Goal: Information Seeking & Learning: Learn about a topic

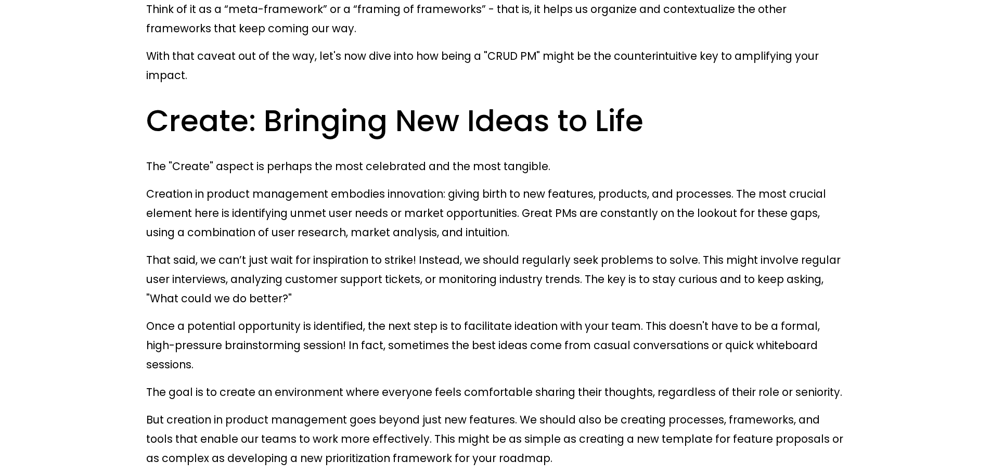
scroll to position [1248, 0]
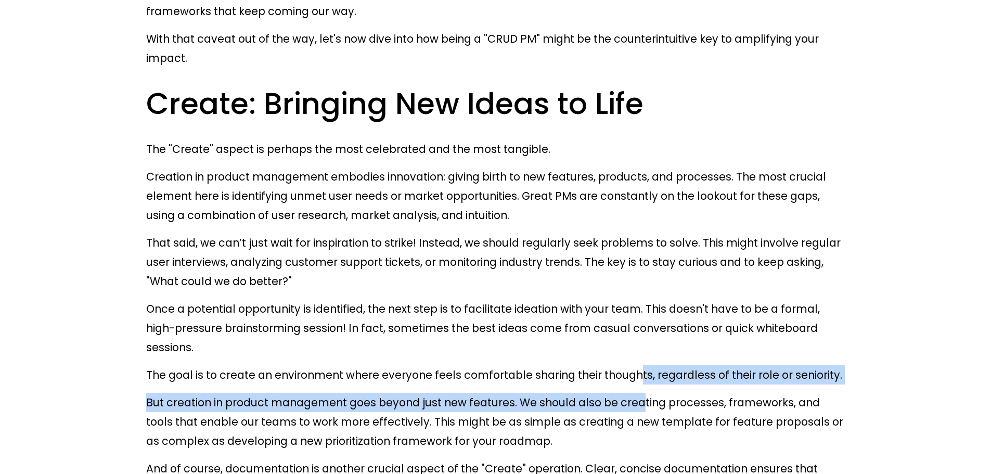
drag, startPoint x: 607, startPoint y: 190, endPoint x: 611, endPoint y: 215, distance: 25.8
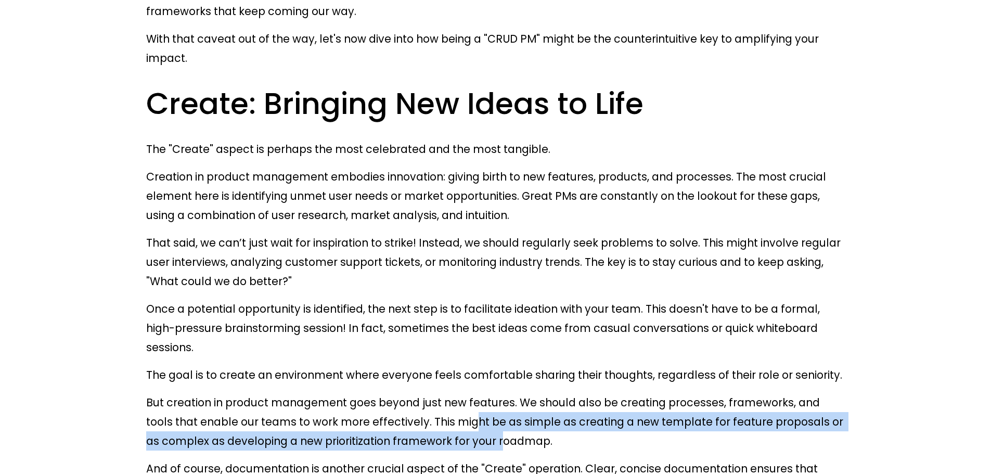
click at [404, 393] on p "But creation in product management goes beyond just new features. We should als…" at bounding box center [495, 422] width 698 height 58
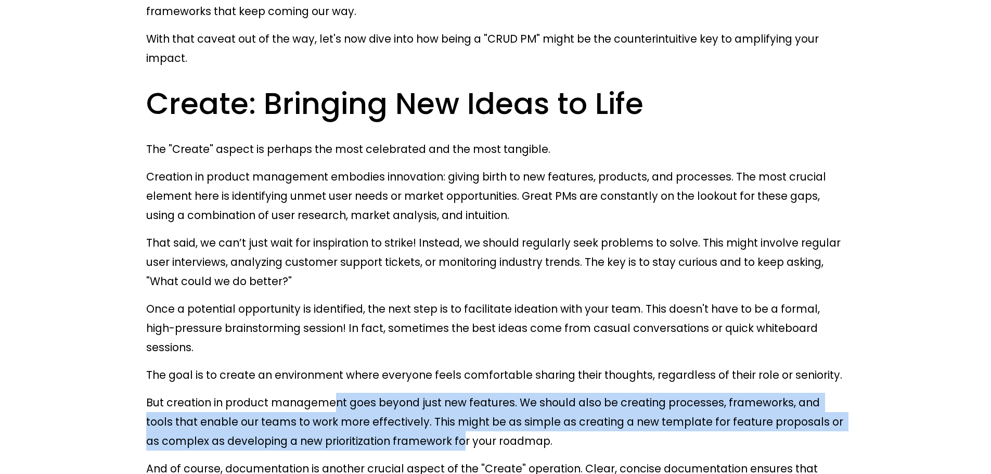
drag, startPoint x: 322, startPoint y: 210, endPoint x: 366, endPoint y: 254, distance: 62.1
click at [366, 393] on p "But creation in product management goes beyond just new features. We should als…" at bounding box center [495, 422] width 698 height 58
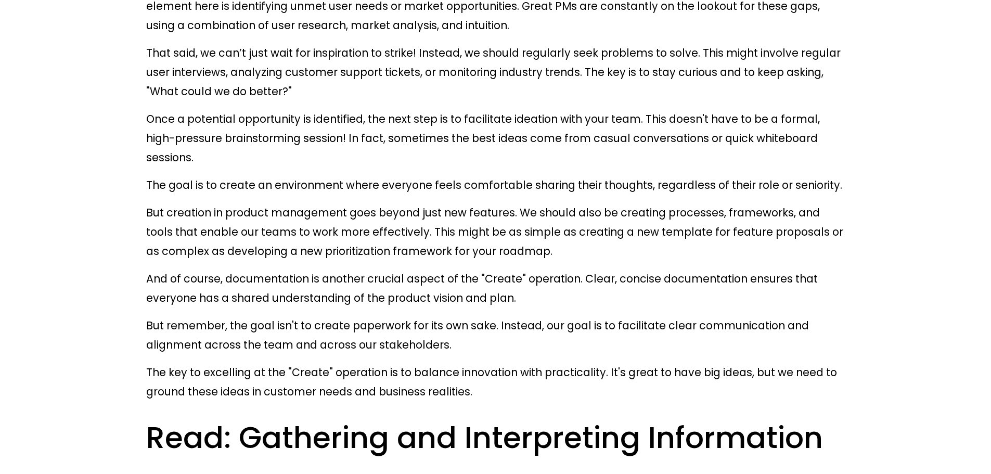
scroll to position [1456, 0]
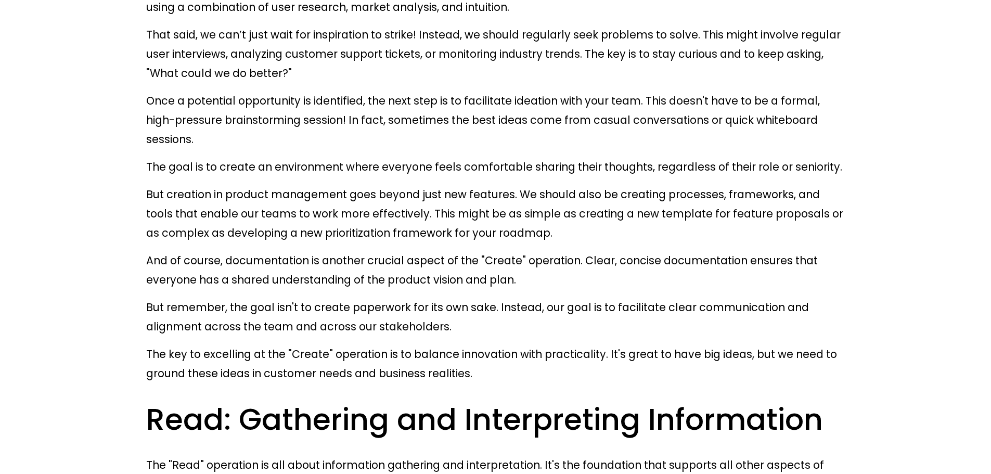
drag, startPoint x: 440, startPoint y: 321, endPoint x: 450, endPoint y: 343, distance: 23.8
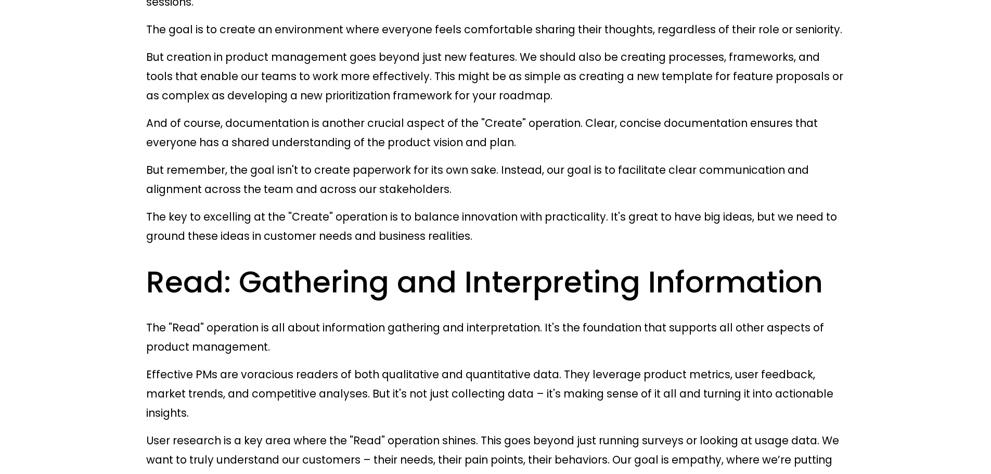
scroll to position [1612, 0]
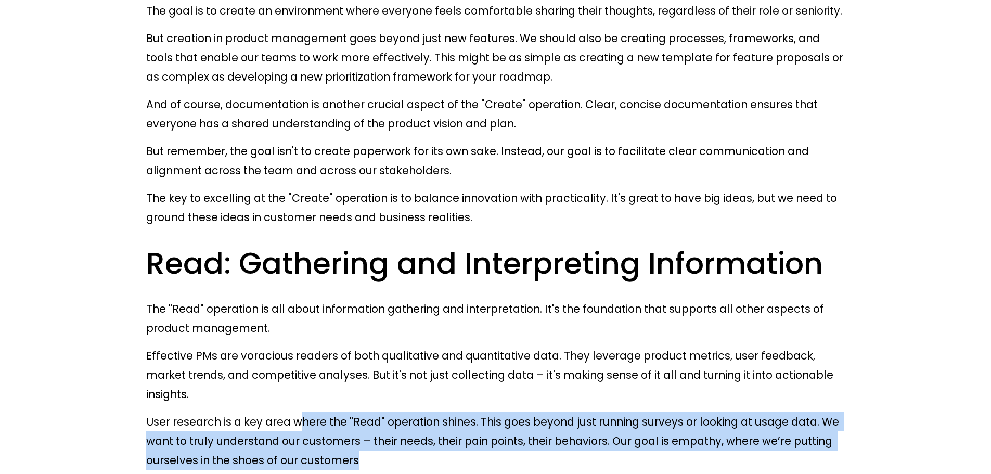
drag, startPoint x: 289, startPoint y: 188, endPoint x: 320, endPoint y: 222, distance: 46.4
click at [320, 412] on p "User research is a key area where the "Read" operation shines. This goes beyond…" at bounding box center [495, 441] width 698 height 58
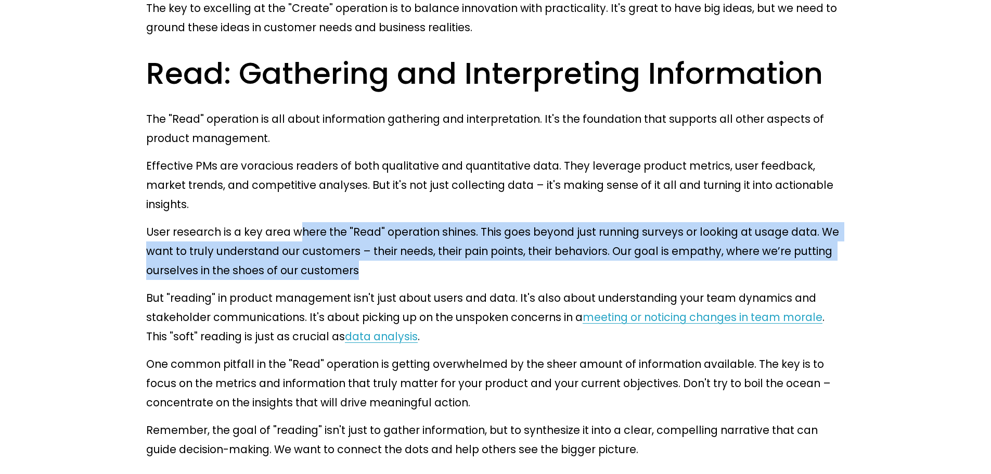
scroll to position [1820, 0]
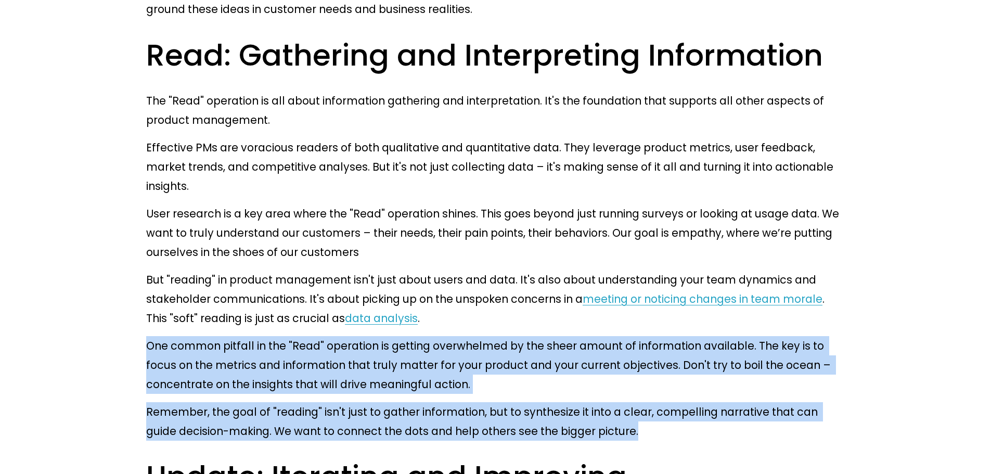
drag, startPoint x: 148, startPoint y: 107, endPoint x: 581, endPoint y: 189, distance: 440.8
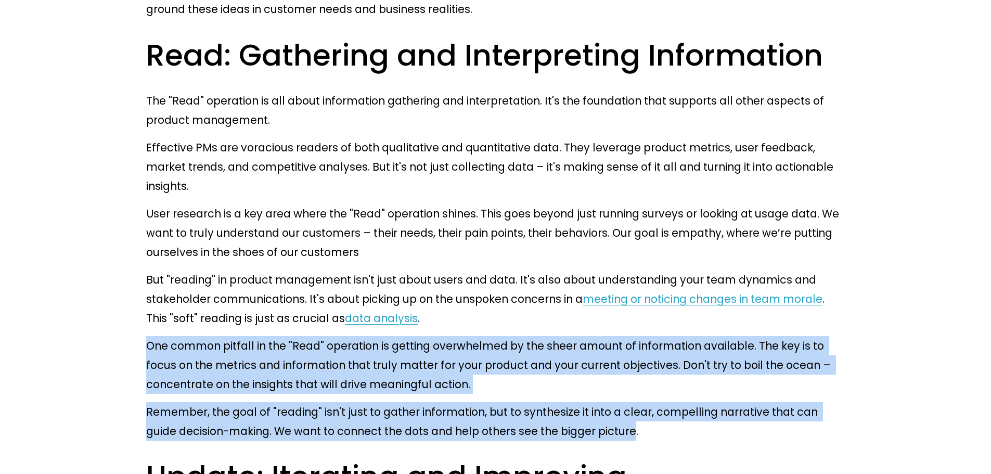
drag, startPoint x: 148, startPoint y: 103, endPoint x: 572, endPoint y: 188, distance: 432.8
click at [714, 336] on p "One common pitfall in the "Read" operation is getting overwhelmed by the sheer …" at bounding box center [495, 365] width 698 height 58
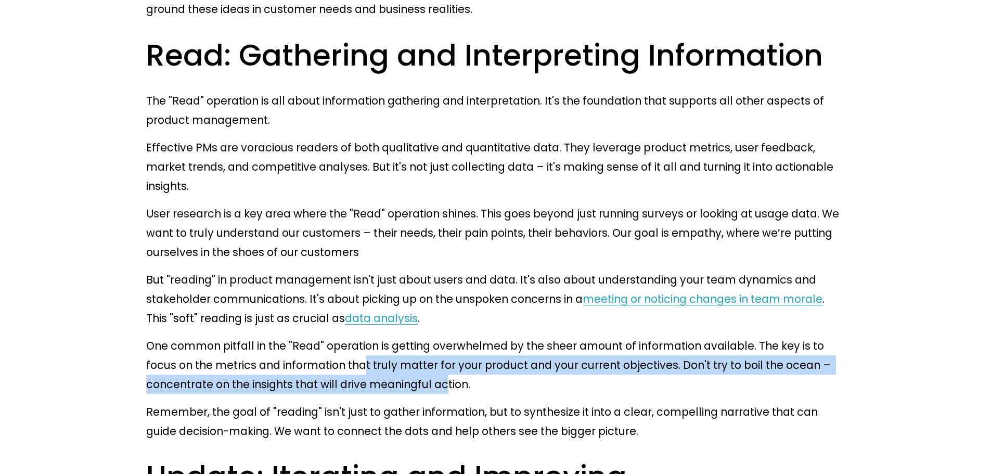
drag, startPoint x: 291, startPoint y: 125, endPoint x: 328, endPoint y: 149, distance: 43.8
click at [328, 336] on p "One common pitfall in the "Read" operation is getting overwhelmed by the sheer …" at bounding box center [495, 365] width 698 height 58
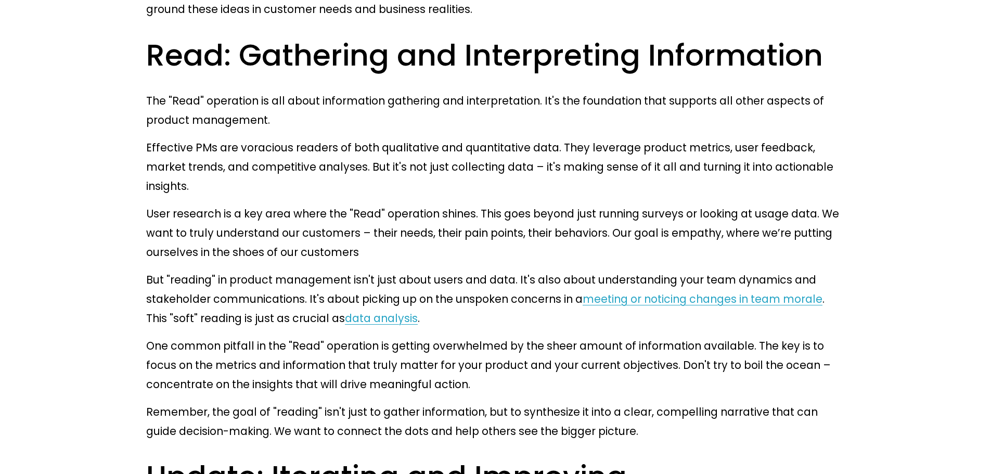
click at [444, 402] on p "Remember, the goal of "reading" isn't just to gather information, but to synthe…" at bounding box center [495, 421] width 698 height 38
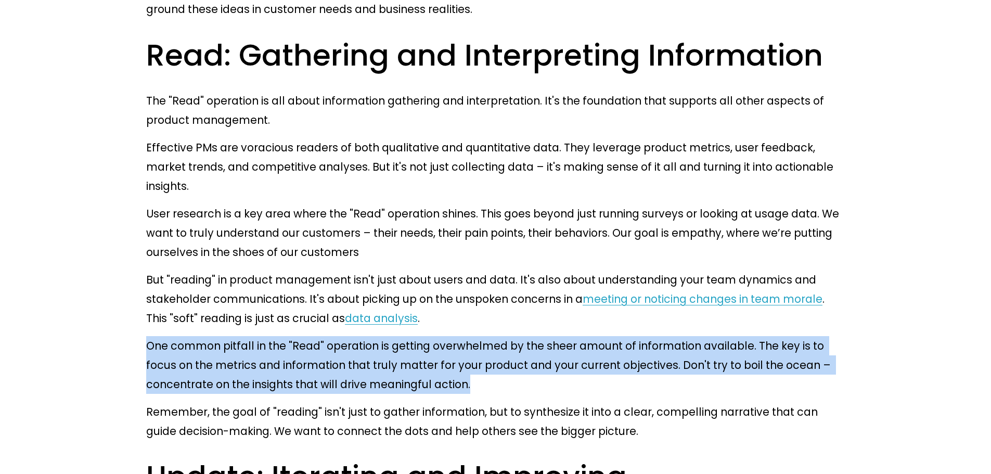
drag, startPoint x: 147, startPoint y: 102, endPoint x: 362, endPoint y: 145, distance: 219.4
click at [362, 336] on p "One common pitfall in the "Read" operation is getting overwhelmed by the sheer …" at bounding box center [495, 365] width 698 height 58
click at [426, 336] on p "One common pitfall in the "Read" operation is getting overwhelmed by the sheer …" at bounding box center [495, 365] width 698 height 58
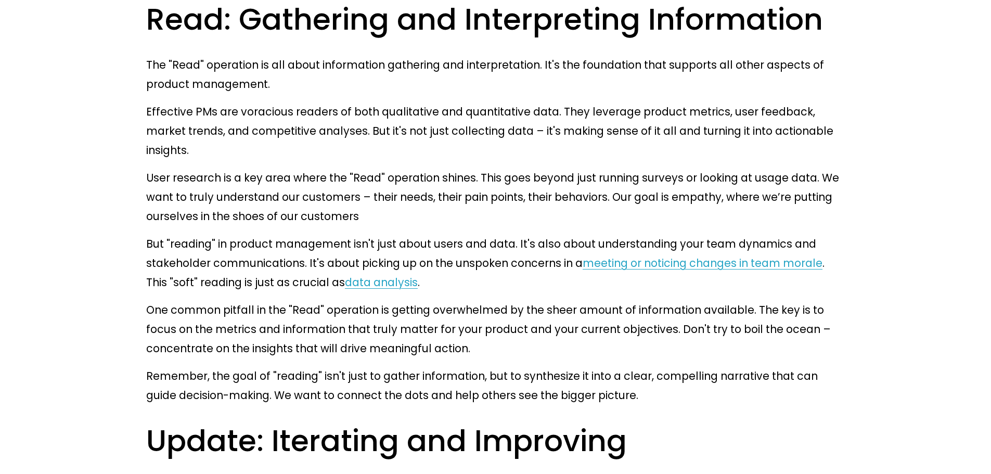
scroll to position [1872, 0]
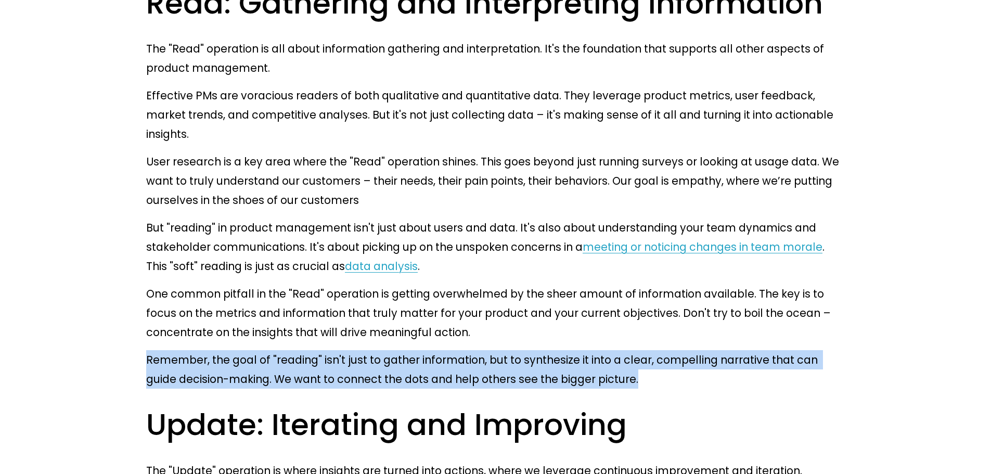
drag, startPoint x: 147, startPoint y: 114, endPoint x: 580, endPoint y: 135, distance: 433.1
click at [580, 350] on p "Remember, the goal of "reading" isn't just to gather information, but to synthe…" at bounding box center [495, 369] width 698 height 38
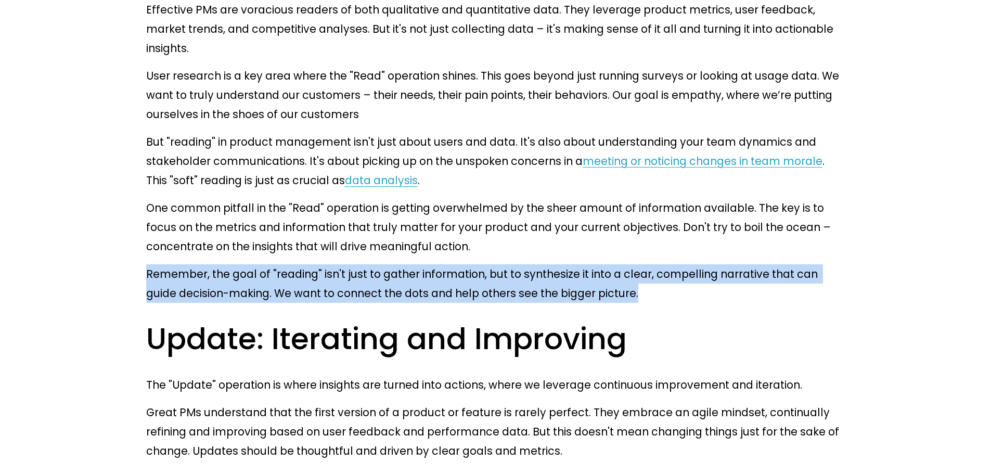
scroll to position [1976, 0]
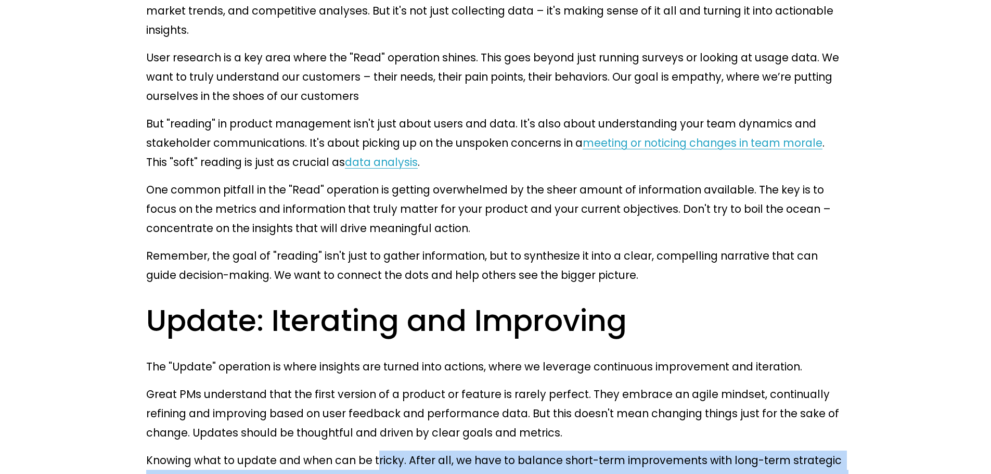
drag, startPoint x: 364, startPoint y: 198, endPoint x: 396, endPoint y: 233, distance: 47.8
click at [396, 450] on p "Knowing what to update and when can be tricky. After all, we have to balance sh…" at bounding box center [495, 479] width 698 height 58
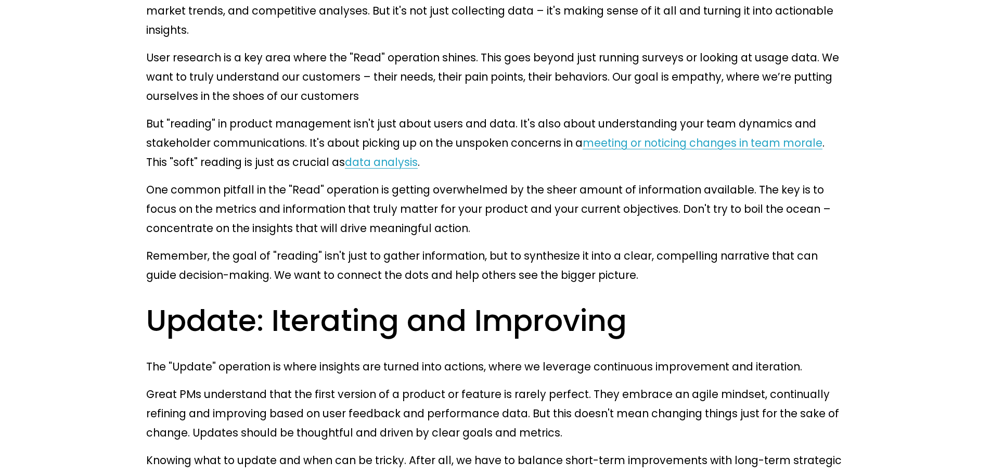
click at [480, 450] on p "Knowing what to update and when can be tricky. After all, we have to balance sh…" at bounding box center [495, 479] width 698 height 58
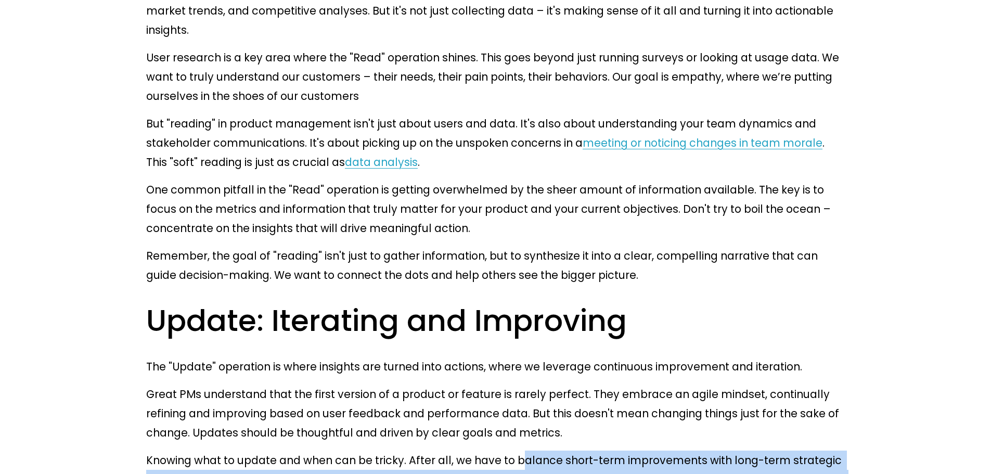
drag, startPoint x: 502, startPoint y: 192, endPoint x: 501, endPoint y: 234, distance: 42.6
click at [501, 450] on p "Knowing what to update and when can be tricky. After all, we have to balance sh…" at bounding box center [495, 479] width 698 height 58
drag, startPoint x: 347, startPoint y: 233, endPoint x: 376, endPoint y: 225, distance: 29.6
click at [347, 450] on p "Knowing what to update and when can be tricky. After all, we have to balance sh…" at bounding box center [495, 479] width 698 height 58
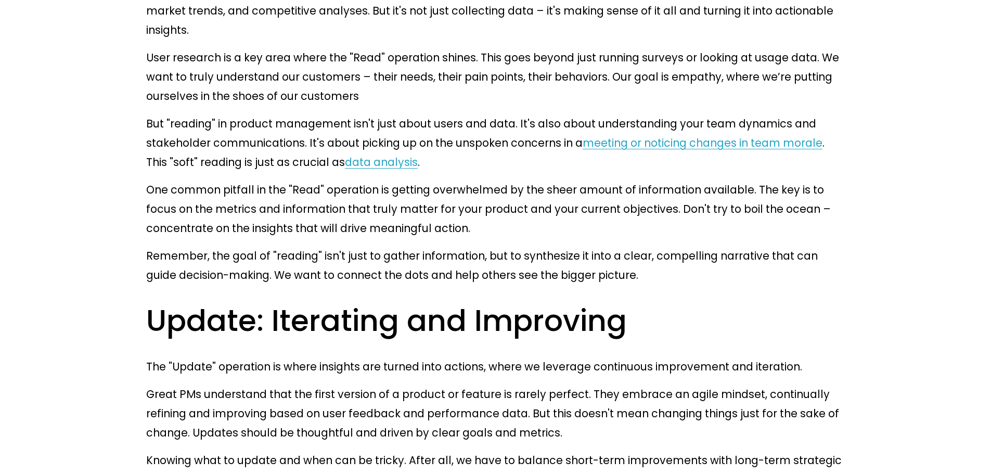
click at [427, 450] on p "Knowing what to update and when can be tricky. After all, we have to balance sh…" at bounding box center [495, 479] width 698 height 58
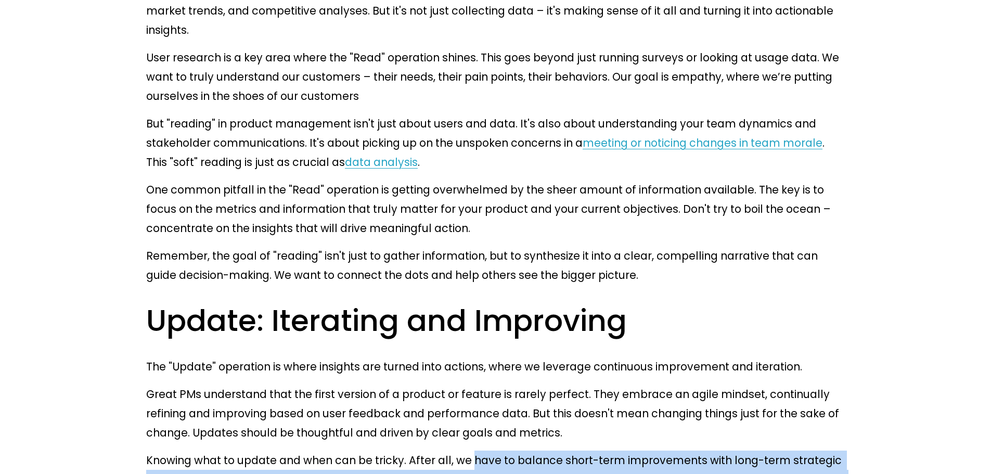
drag, startPoint x: 454, startPoint y: 199, endPoint x: 454, endPoint y: 237, distance: 37.4
click at [454, 450] on p "Knowing what to update and when can be tricky. After all, we have to balance sh…" at bounding box center [495, 479] width 698 height 58
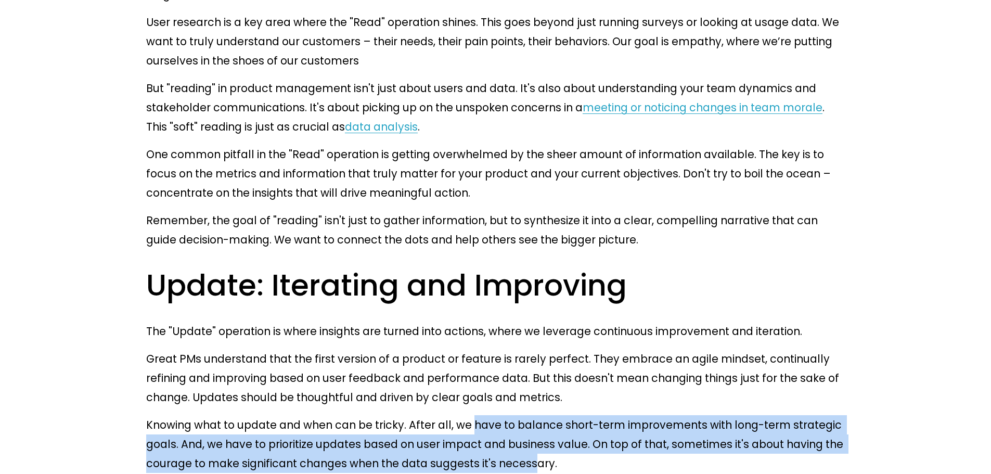
scroll to position [2028, 0]
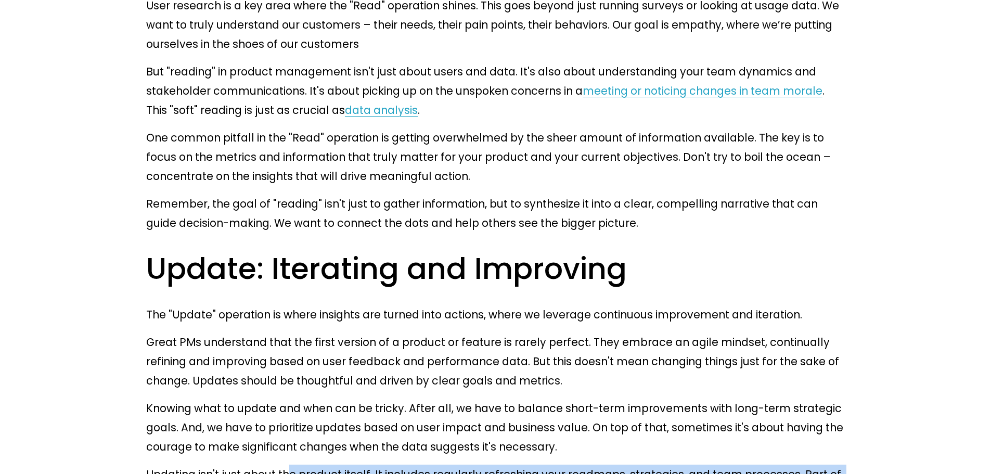
drag, startPoint x: 283, startPoint y: 211, endPoint x: 286, endPoint y: 233, distance: 22.6
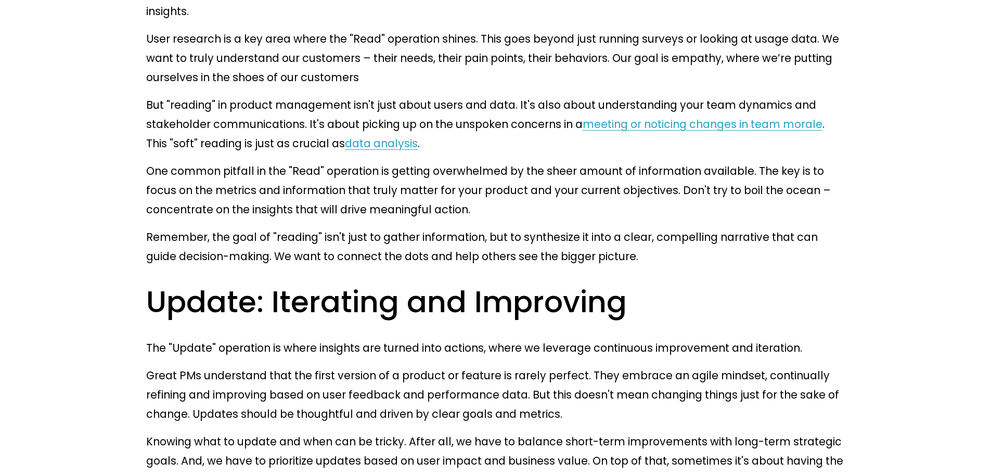
scroll to position [1976, 0]
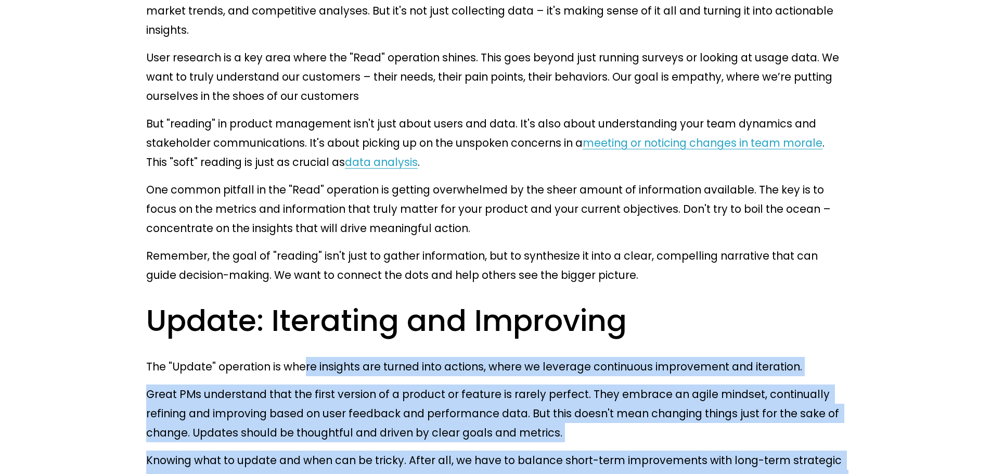
drag, startPoint x: 292, startPoint y: 106, endPoint x: 338, endPoint y: 237, distance: 138.3
click at [338, 237] on div "Product management is a field rife with advice on how to excel. And problematic…" at bounding box center [495, 474] width 698 height 3750
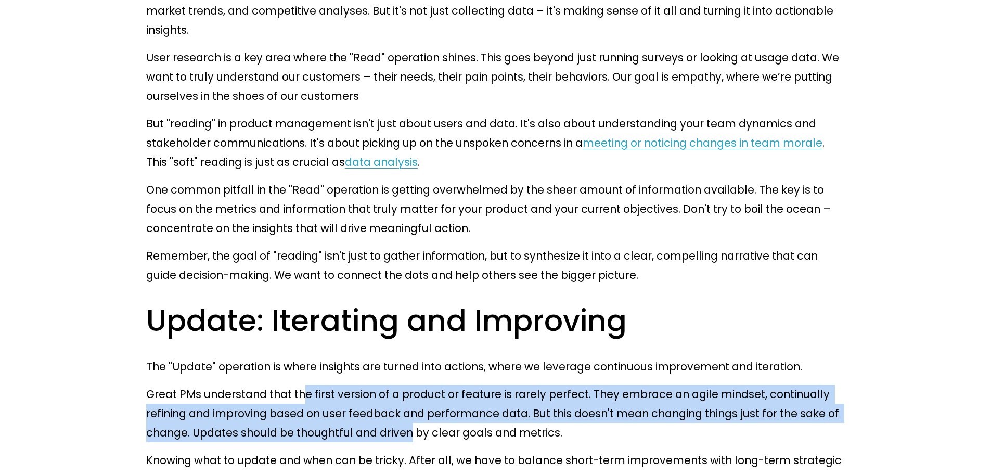
drag, startPoint x: 291, startPoint y: 135, endPoint x: 305, endPoint y: 178, distance: 45.2
click at [305, 384] on p "Great PMs understand that the first version of a product or feature is rarely p…" at bounding box center [495, 413] width 698 height 58
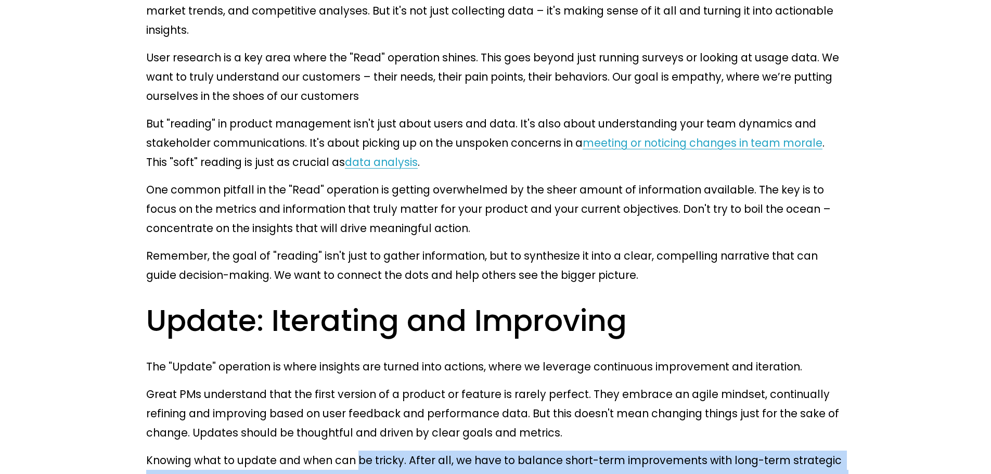
drag, startPoint x: 348, startPoint y: 196, endPoint x: 348, endPoint y: 239, distance: 42.6
click at [348, 450] on p "Knowing what to update and when can be tricky. After all, we have to balance sh…" at bounding box center [495, 479] width 698 height 58
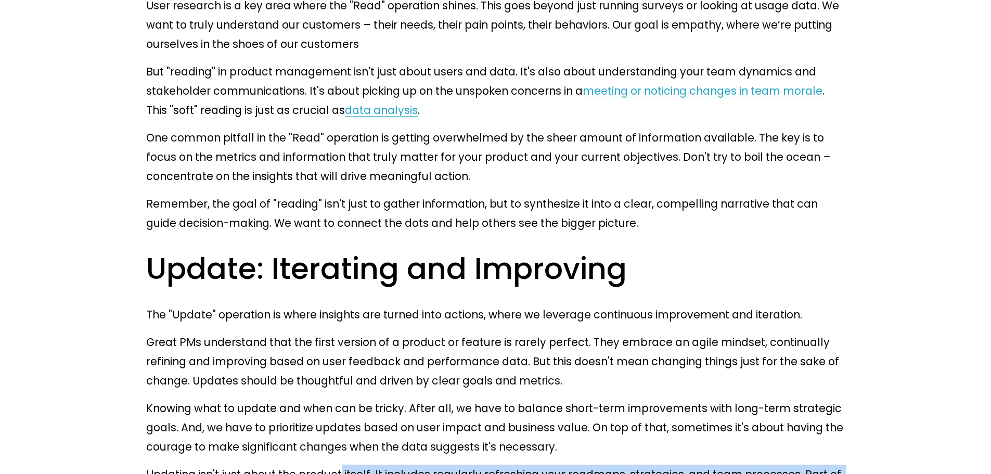
drag, startPoint x: 329, startPoint y: 211, endPoint x: 330, endPoint y: 241, distance: 30.2
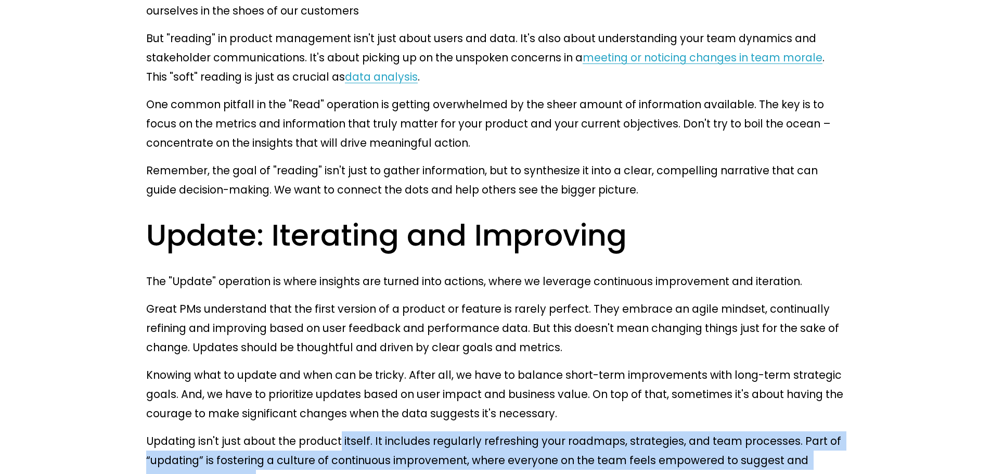
scroll to position [2080, 0]
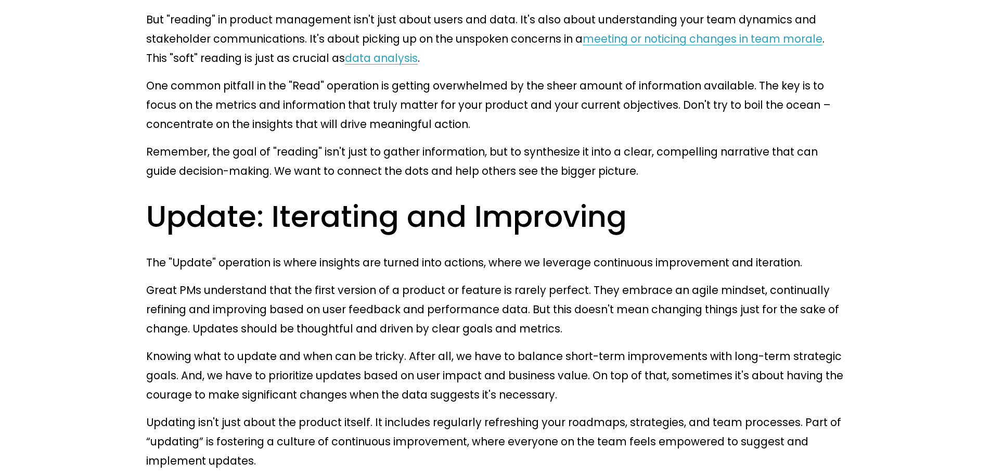
drag, startPoint x: 228, startPoint y: 212, endPoint x: 313, endPoint y: 202, distance: 85.3
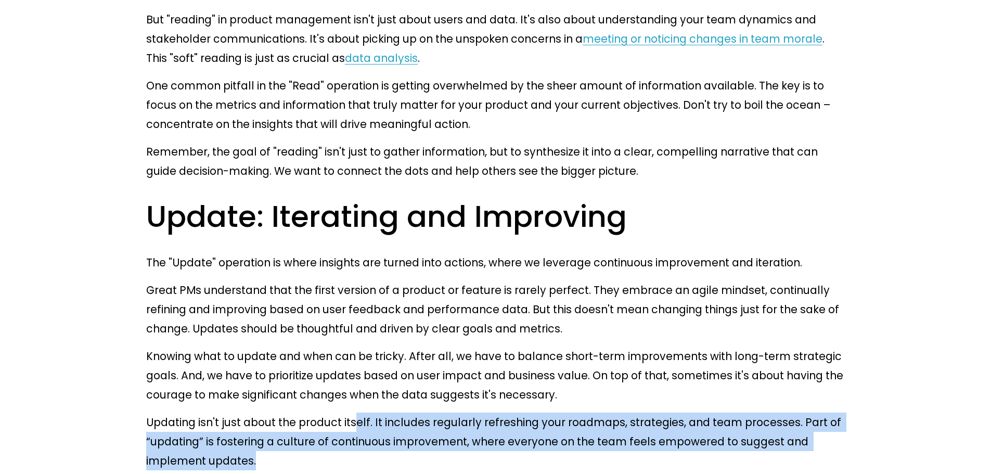
drag, startPoint x: 342, startPoint y: 160, endPoint x: 334, endPoint y: 191, distance: 32.0
click at [343, 412] on p "Updating isn't just about the product itself. It includes regularly refreshing …" at bounding box center [495, 441] width 698 height 58
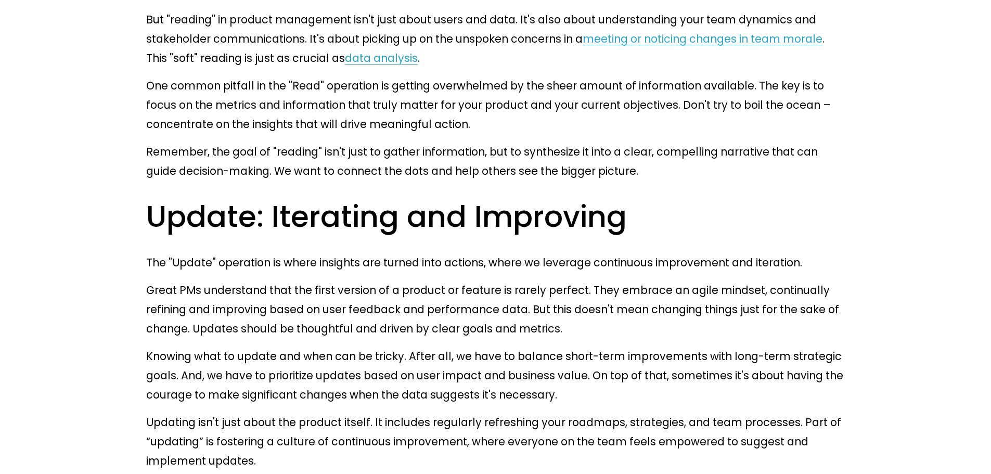
drag, startPoint x: 293, startPoint y: 227, endPoint x: 317, endPoint y: 245, distance: 30.4
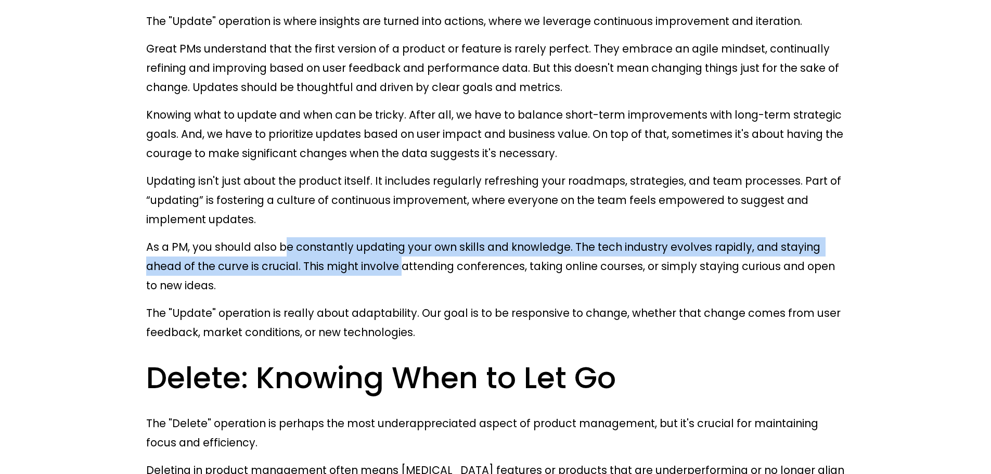
scroll to position [2340, 0]
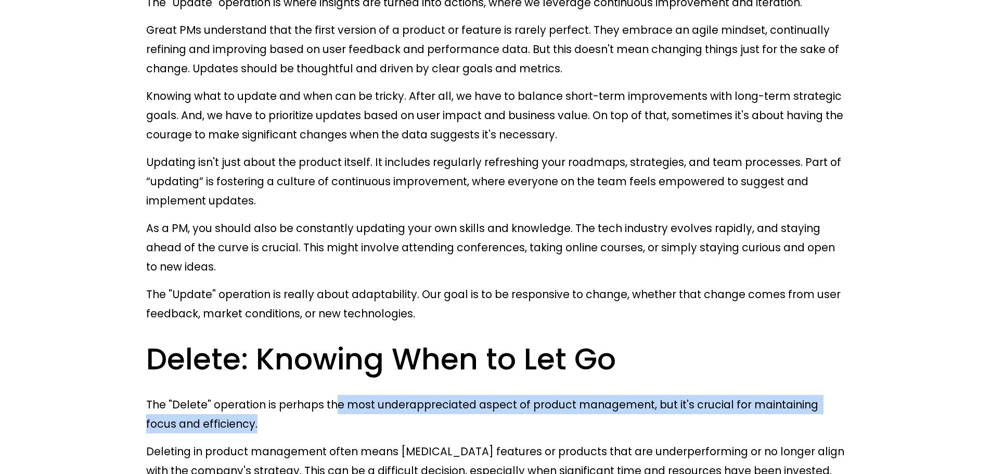
drag, startPoint x: 323, startPoint y: 101, endPoint x: 330, endPoint y: 130, distance: 29.3
click at [330, 395] on p "The "Delete" operation is perhaps the most underappreciated aspect of product m…" at bounding box center [495, 414] width 698 height 38
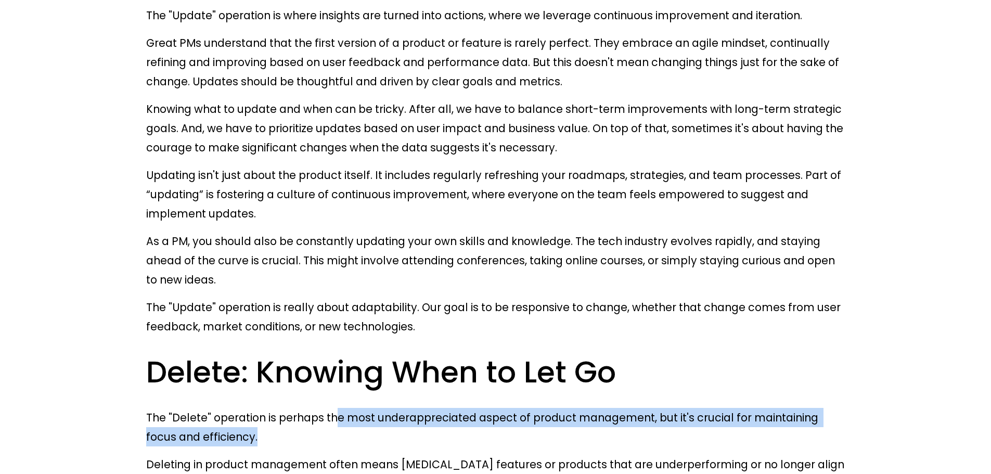
scroll to position [2236, 0]
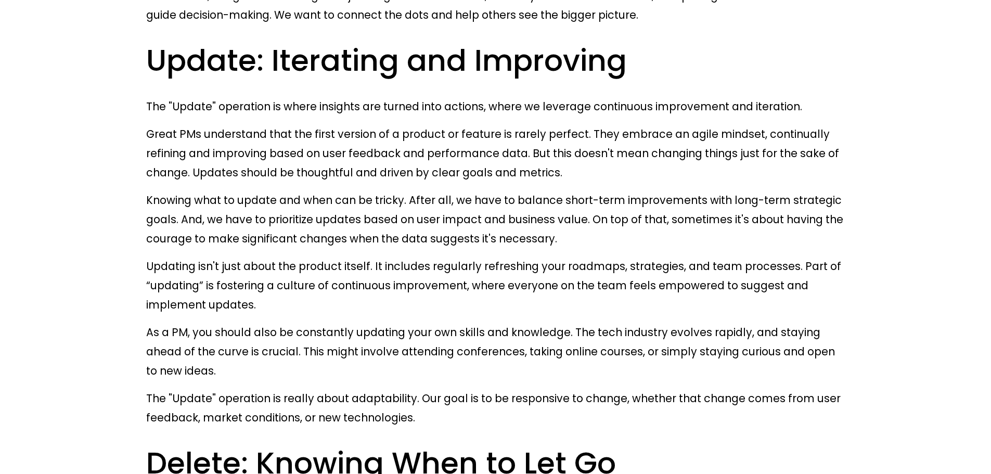
drag, startPoint x: 275, startPoint y: 253, endPoint x: 296, endPoint y: 282, distance: 36.8
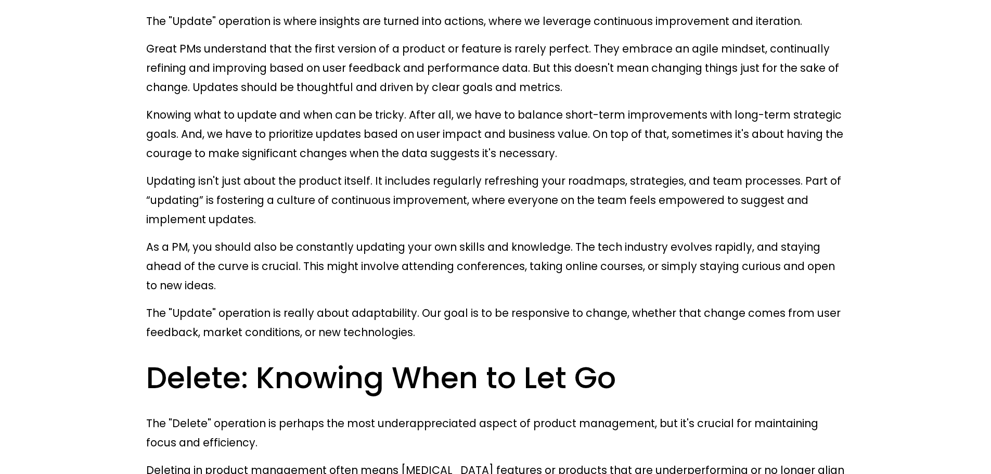
scroll to position [2340, 0]
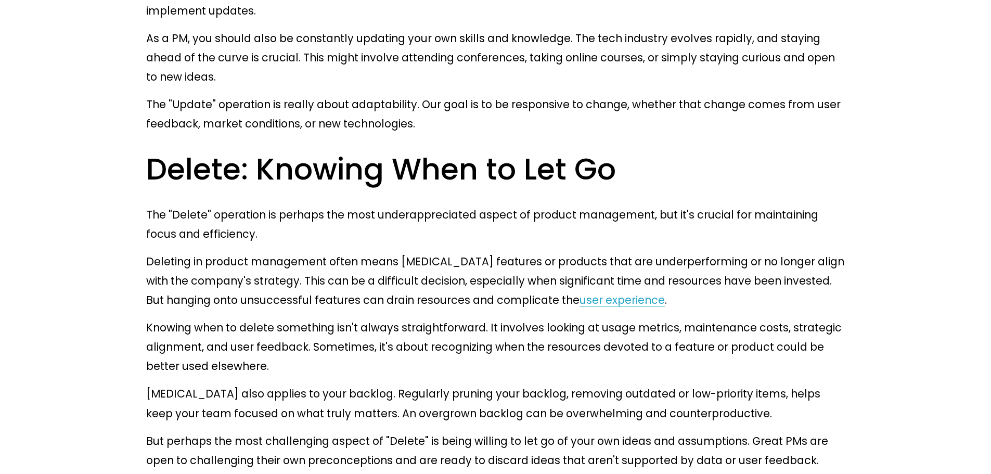
scroll to position [2600, 0]
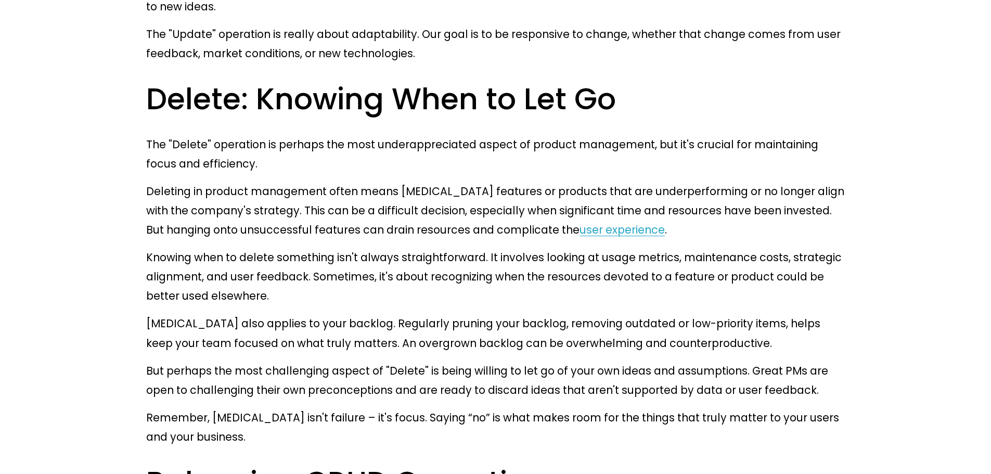
drag, startPoint x: 509, startPoint y: 185, endPoint x: 609, endPoint y: 202, distance: 102.2
drag, startPoint x: 333, startPoint y: 201, endPoint x: 392, endPoint y: 219, distance: 61.2
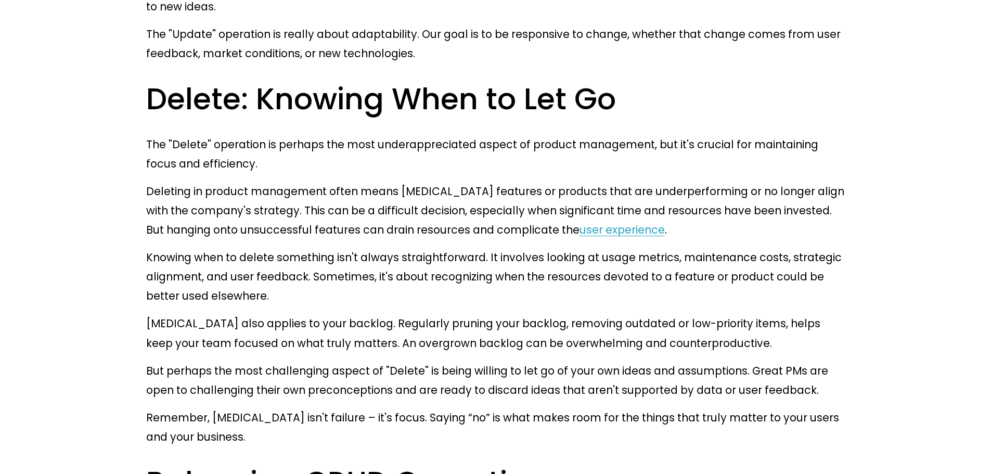
drag, startPoint x: 303, startPoint y: 232, endPoint x: 315, endPoint y: 246, distance: 18.1
drag, startPoint x: 209, startPoint y: 225, endPoint x: 432, endPoint y: 238, distance: 224.0
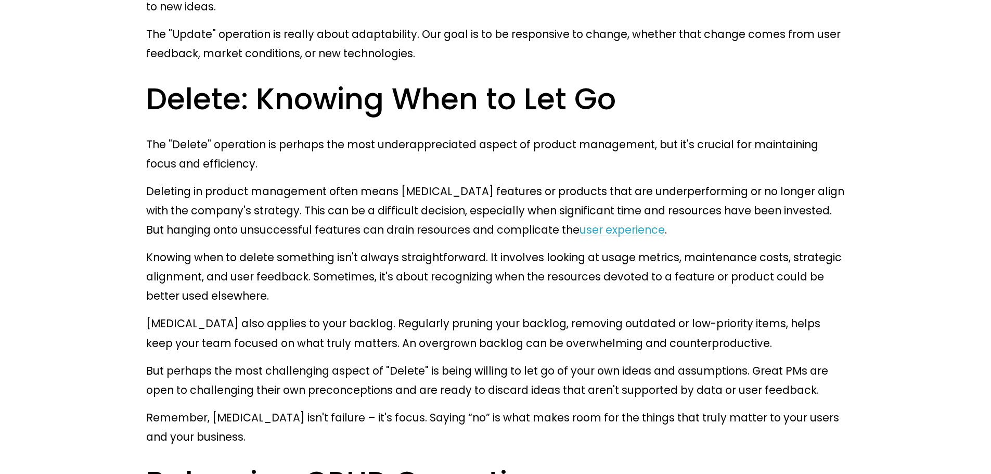
drag, startPoint x: 590, startPoint y: 230, endPoint x: 581, endPoint y: 256, distance: 28.1
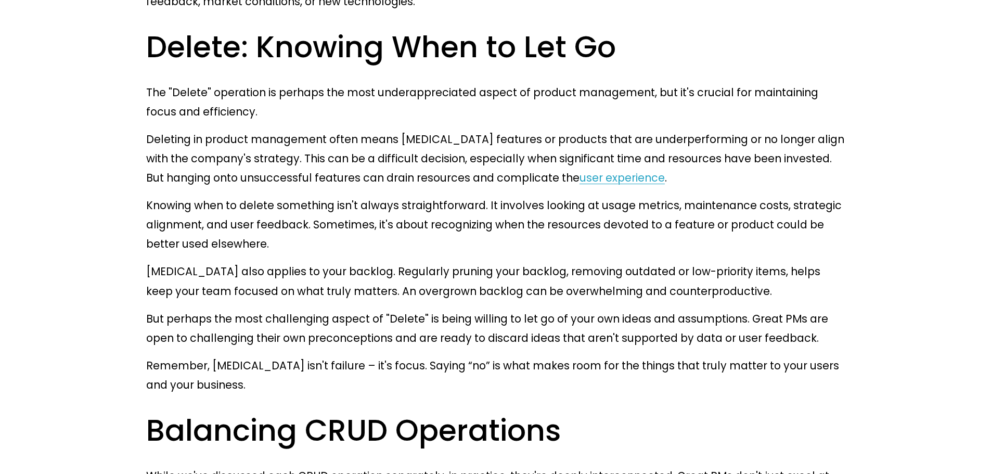
scroll to position [2704, 0]
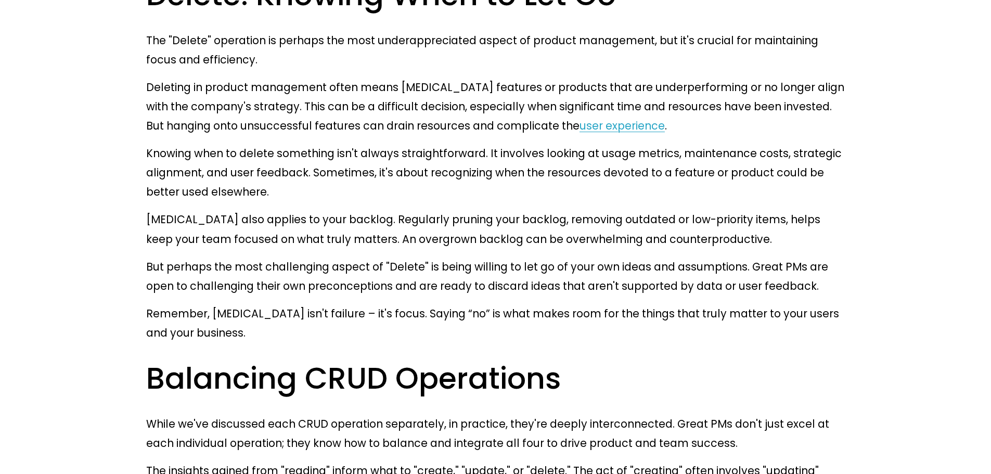
drag, startPoint x: 225, startPoint y: 170, endPoint x: 398, endPoint y: 190, distance: 174.3
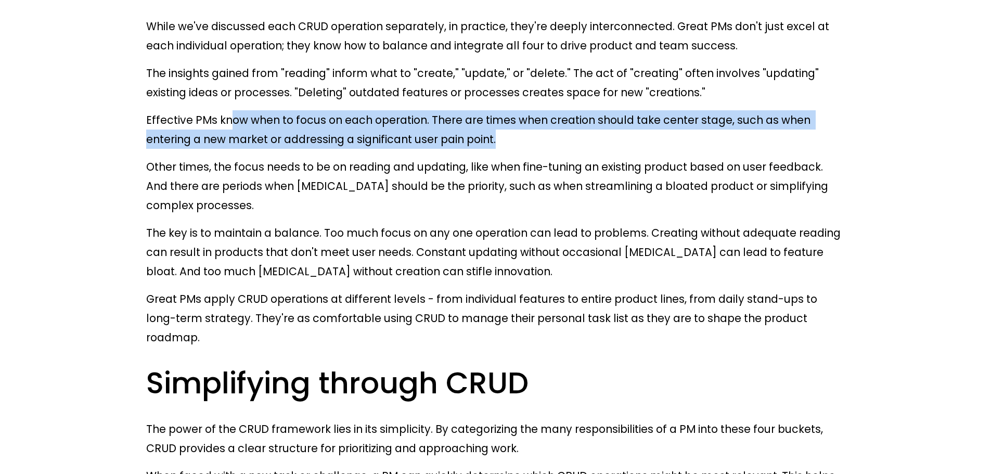
scroll to position [3120, 0]
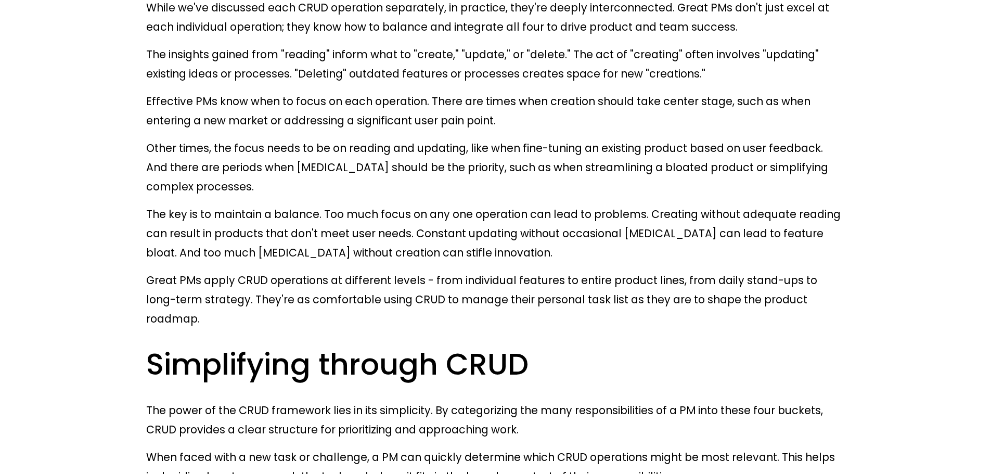
drag, startPoint x: 163, startPoint y: 238, endPoint x: 552, endPoint y: 256, distance: 389.3
